Goal: Task Accomplishment & Management: Use online tool/utility

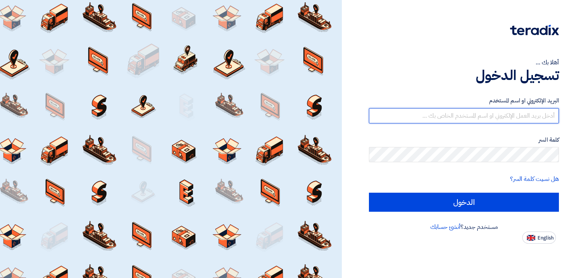
click at [438, 114] on input "text" at bounding box center [464, 115] width 190 height 15
type input "[EMAIL_ADDRESS][DOMAIN_NAME]"
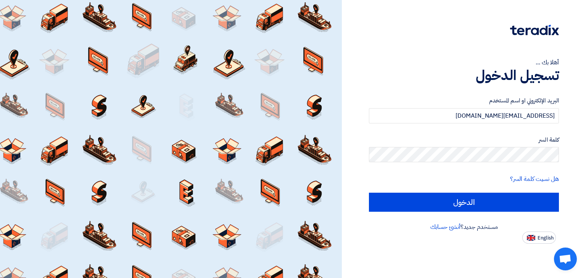
click at [369, 193] on input "الدخول" at bounding box center [464, 202] width 190 height 19
type input "Sign in"
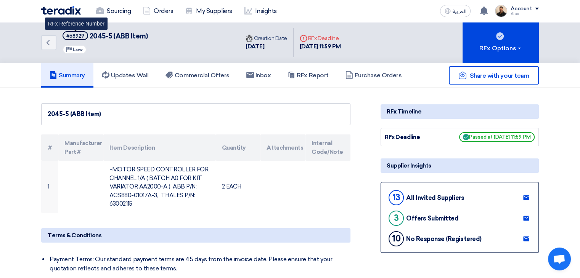
click at [74, 34] on div "#68929" at bounding box center [75, 36] width 18 height 5
copy div "68929"
